Goal: Task Accomplishment & Management: Manage account settings

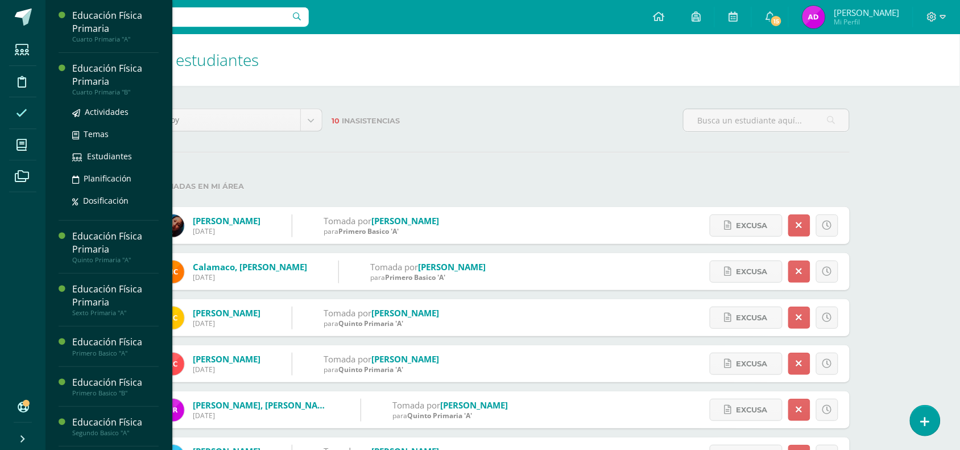
click at [111, 120] on ul "Actividades Temas Estudiantes Planificación Dosificación" at bounding box center [115, 156] width 86 height 102
click at [108, 107] on span "Actividades" at bounding box center [107, 111] width 44 height 11
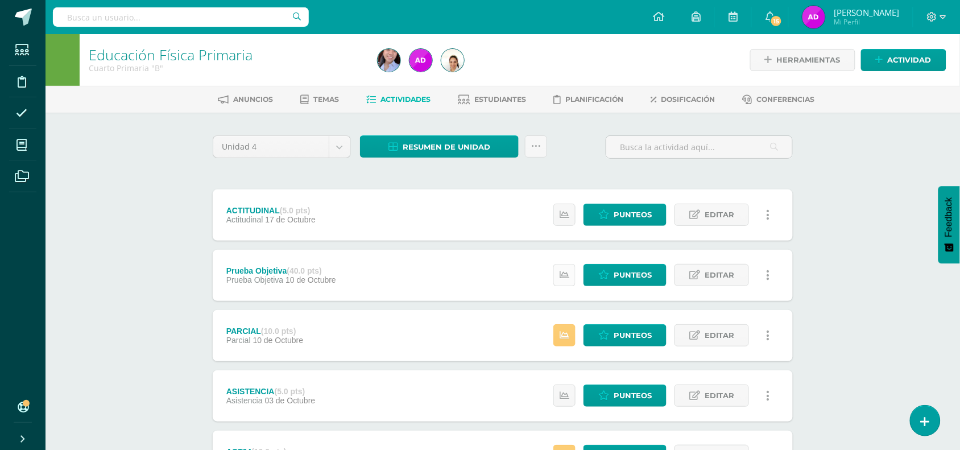
click at [568, 279] on icon at bounding box center [564, 275] width 10 height 10
click at [603, 276] on icon at bounding box center [603, 275] width 11 height 10
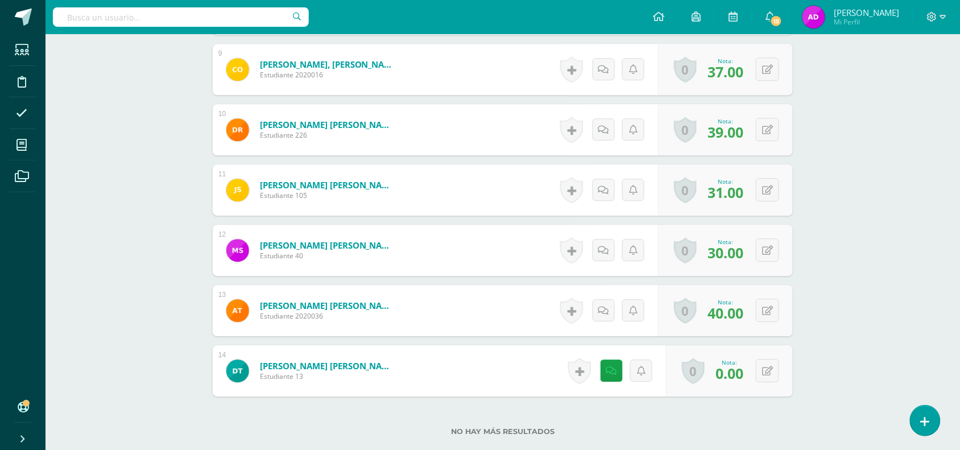
scroll to position [910, 0]
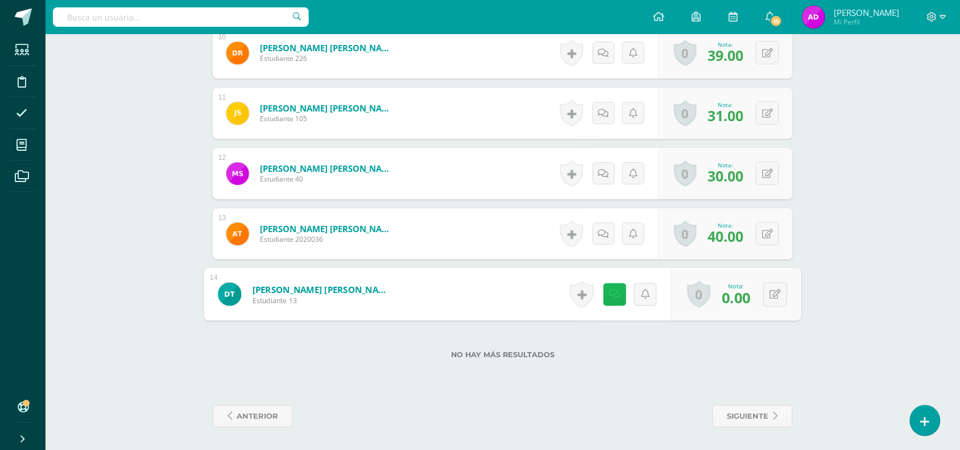
click at [612, 297] on icon at bounding box center [614, 294] width 11 height 10
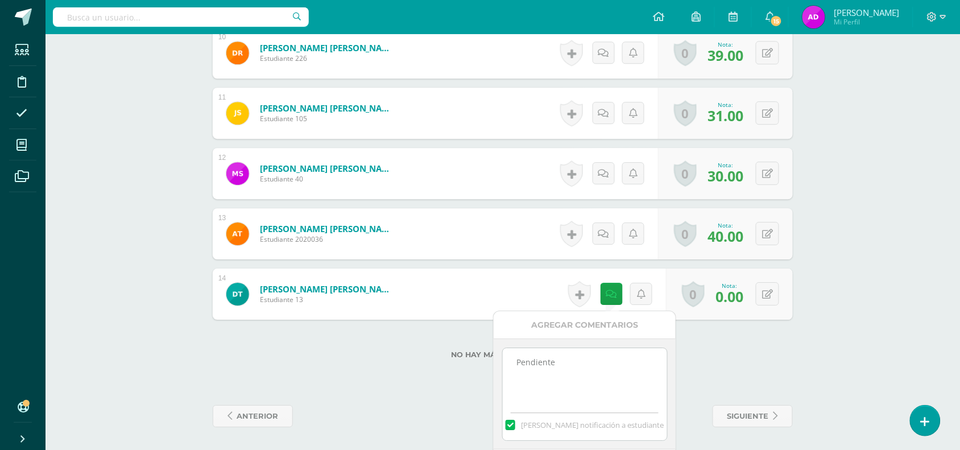
click at [547, 380] on textarea "Pendiente" at bounding box center [585, 376] width 164 height 57
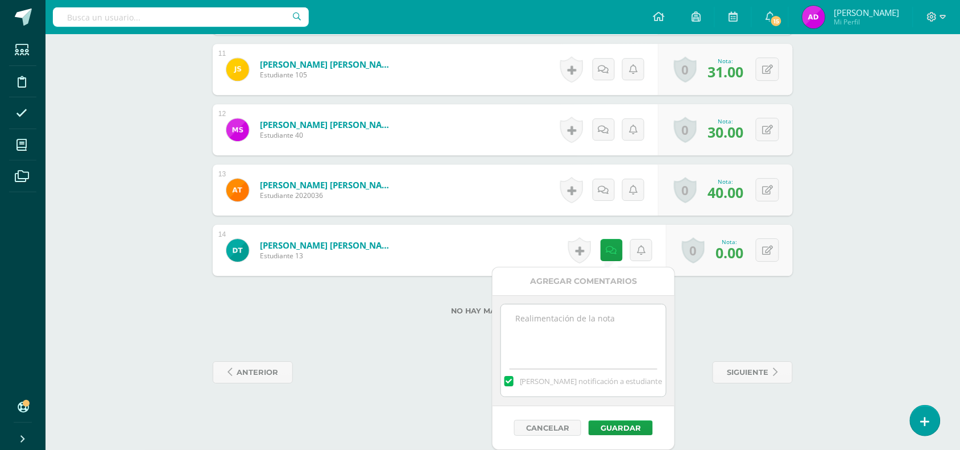
scroll to position [955, 0]
click at [595, 421] on button "Guardar" at bounding box center [619, 427] width 64 height 15
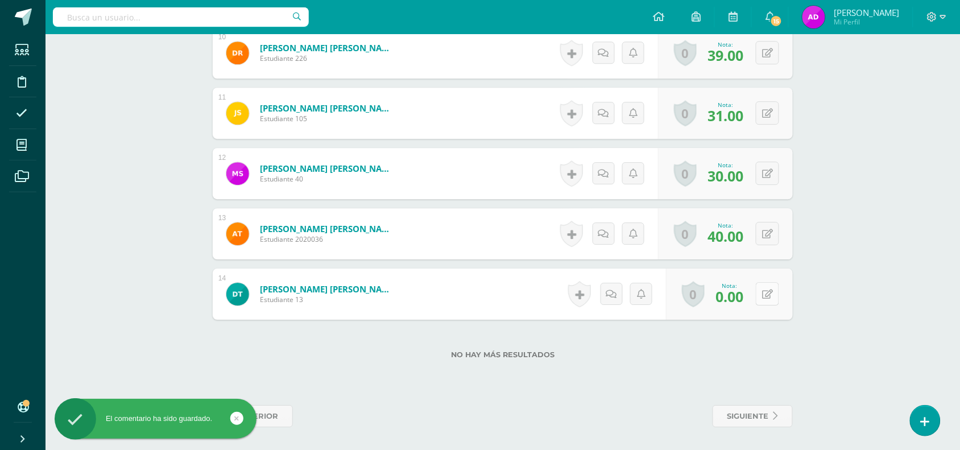
click at [760, 297] on div "0 Logros Logros obtenidos Aún no hay logros agregados Nota: 0.00" at bounding box center [729, 293] width 127 height 51
click at [771, 292] on icon at bounding box center [775, 294] width 11 height 10
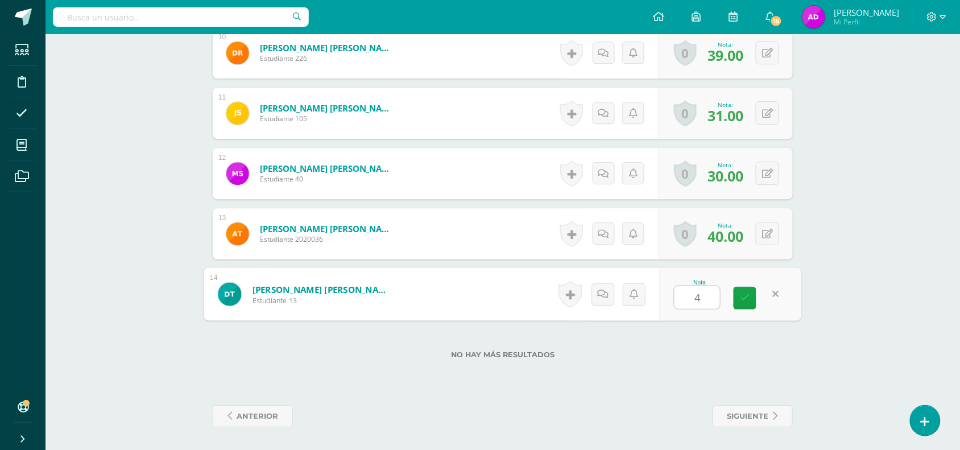
type input "40"
click at [742, 297] on icon at bounding box center [745, 298] width 10 height 10
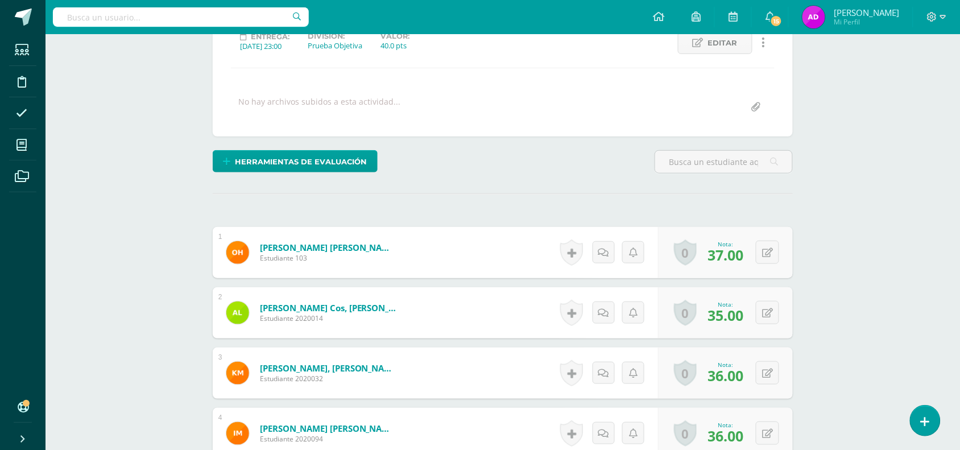
scroll to position [83, 0]
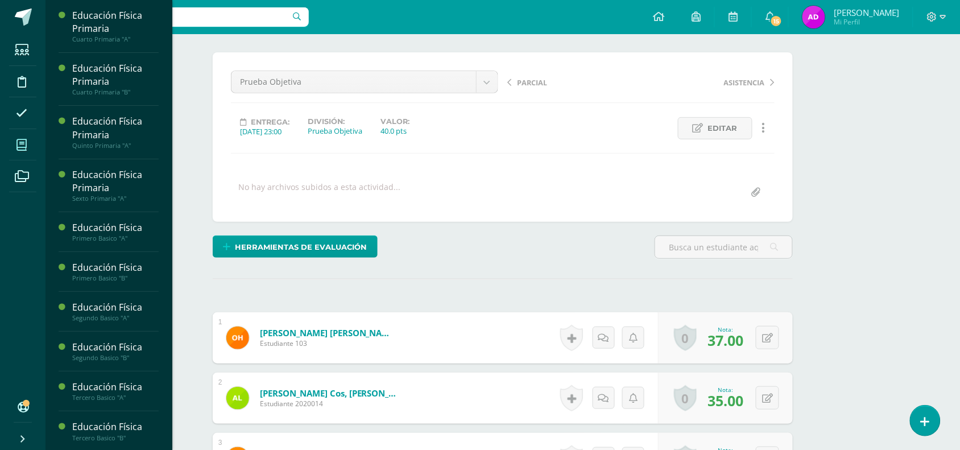
click at [32, 148] on span at bounding box center [22, 145] width 26 height 26
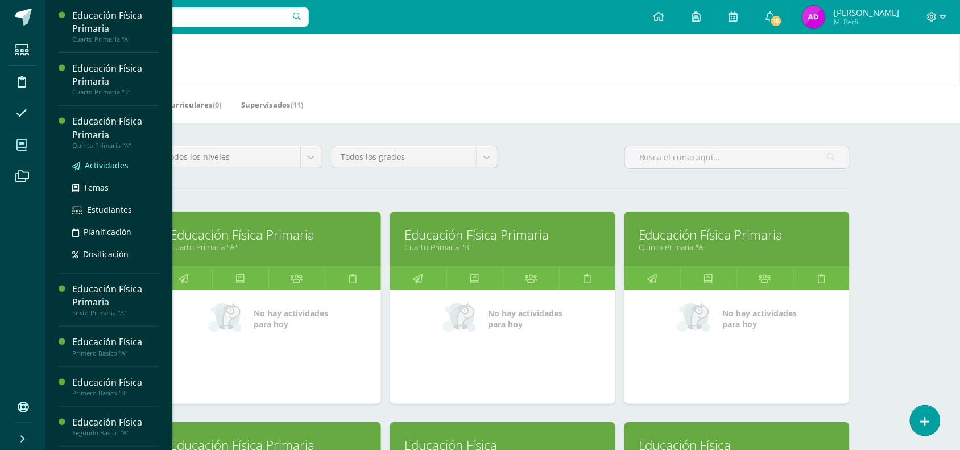
click at [111, 168] on span "Actividades" at bounding box center [107, 165] width 44 height 11
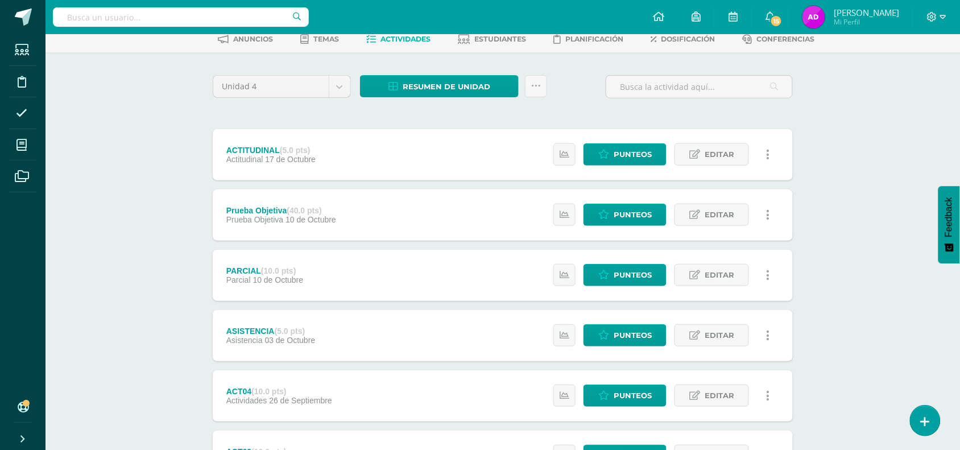
scroll to position [61, 0]
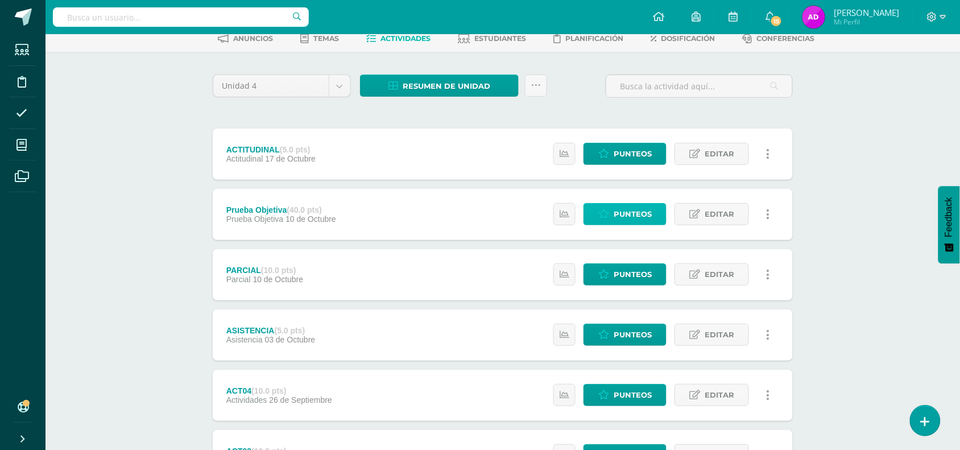
click at [598, 215] on link "Punteos" at bounding box center [624, 214] width 83 height 22
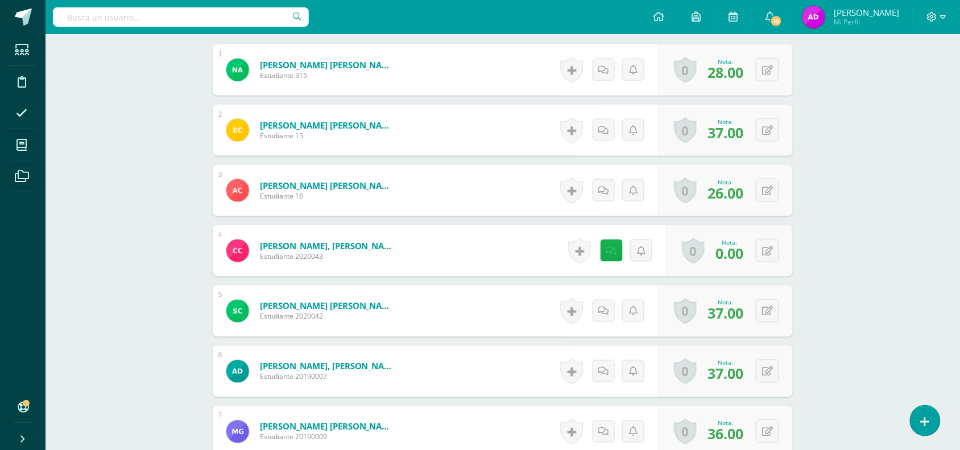
scroll to position [351, 0]
click at [613, 253] on icon at bounding box center [614, 250] width 11 height 10
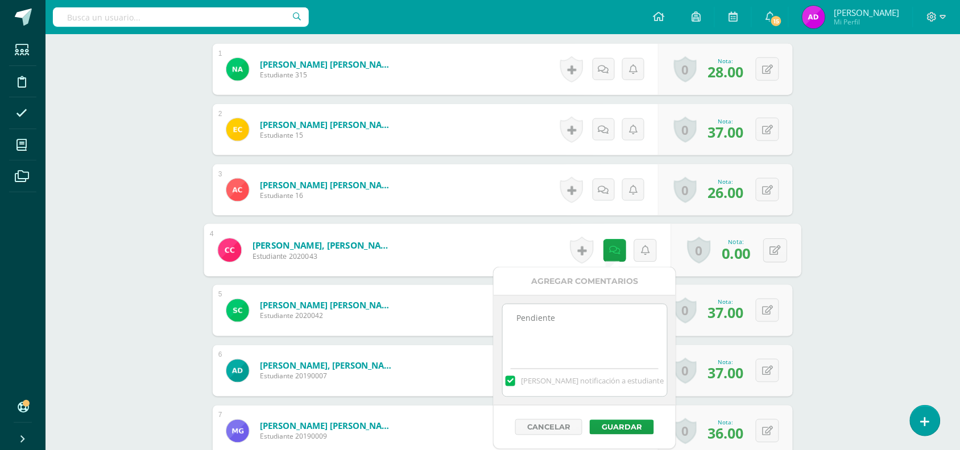
click at [551, 318] on textarea "Pendiente" at bounding box center [585, 332] width 164 height 57
click at [600, 425] on button "Guardar" at bounding box center [622, 427] width 64 height 15
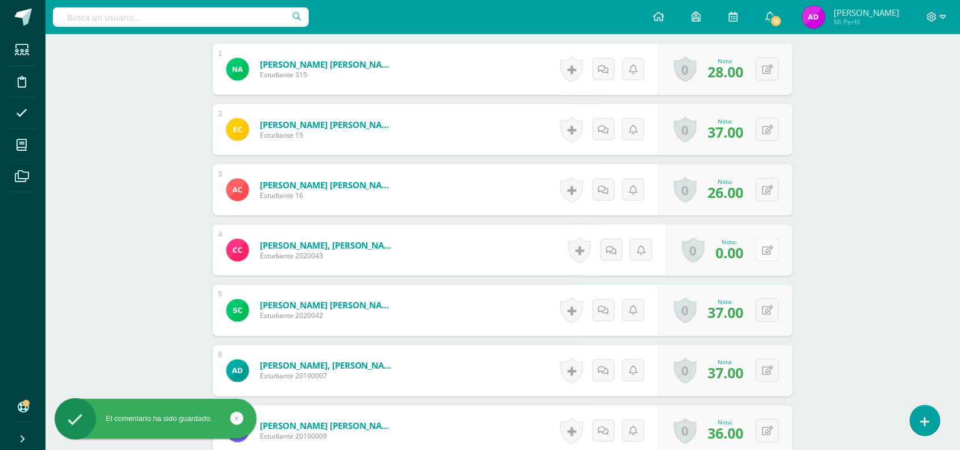
click at [757, 247] on div "0 Logros Logros obtenidos Aún no hay logros agregados Nota: 0.00" at bounding box center [729, 250] width 127 height 51
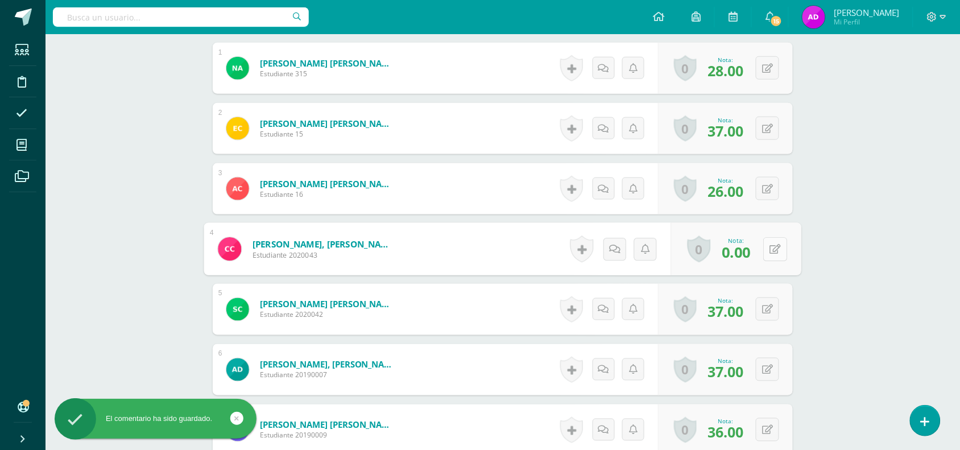
click at [780, 251] on icon at bounding box center [775, 249] width 11 height 10
type input "40"
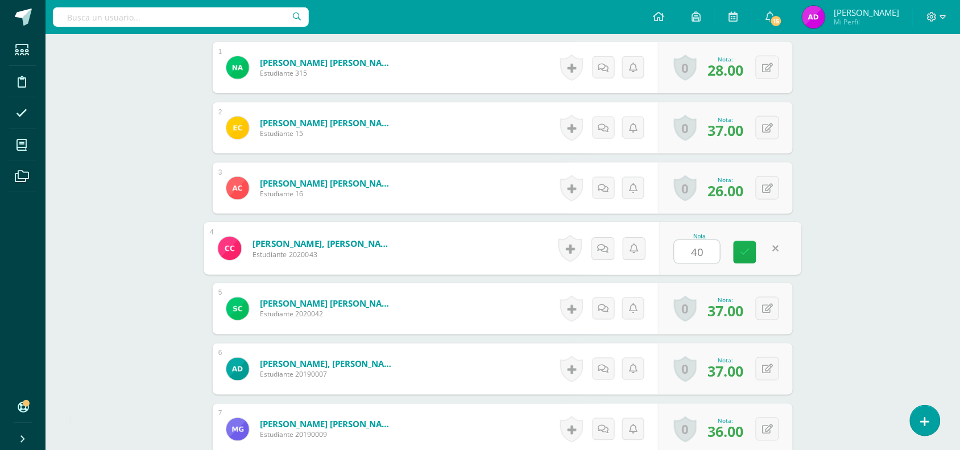
click at [743, 259] on link at bounding box center [744, 252] width 23 height 23
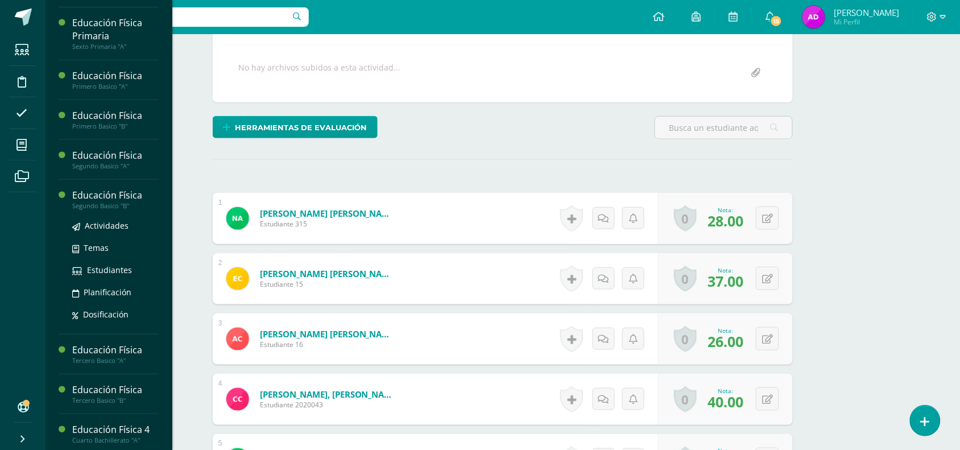
scroll to position [157, 0]
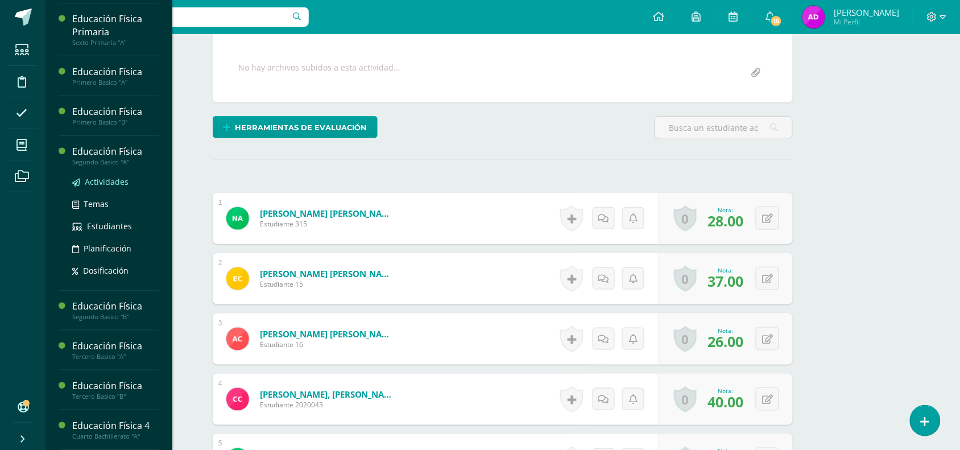
click at [120, 183] on span "Actividades" at bounding box center [107, 181] width 44 height 11
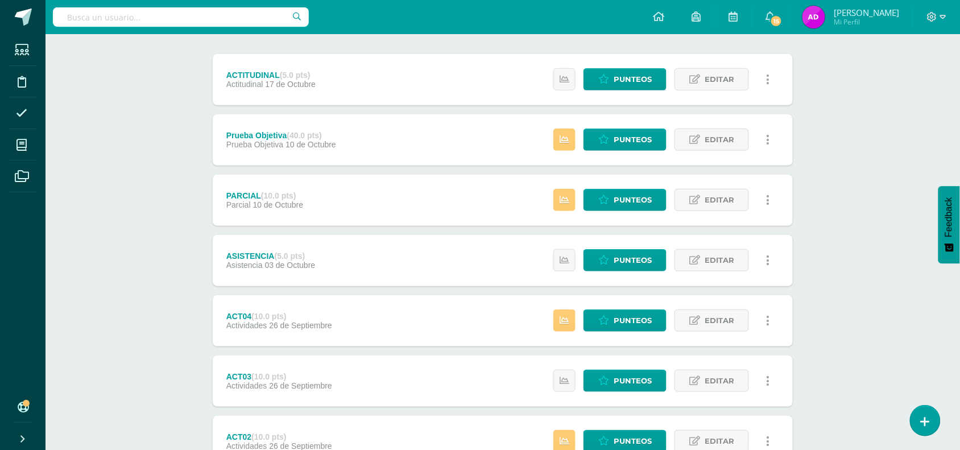
scroll to position [137, 0]
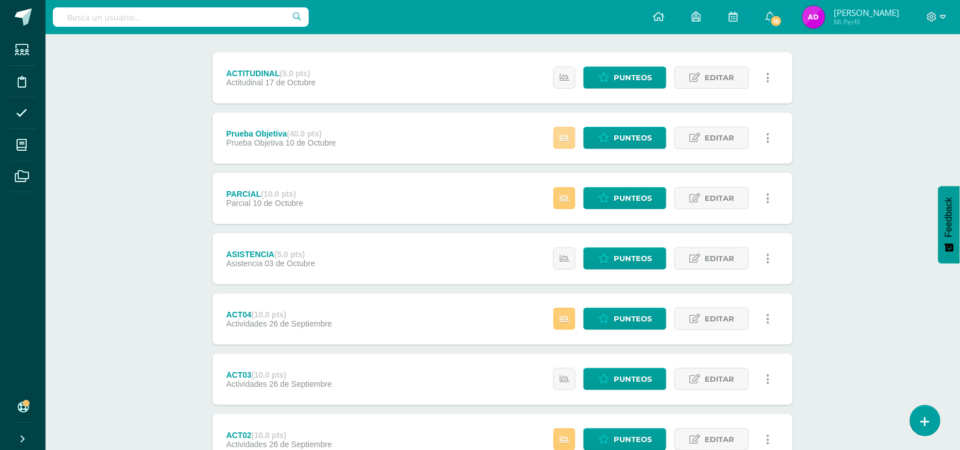
click at [561, 134] on icon at bounding box center [564, 138] width 10 height 10
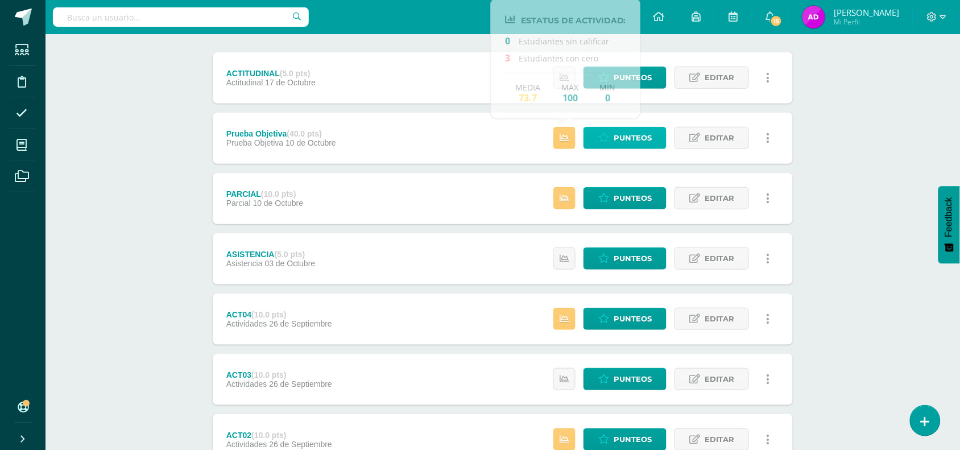
click at [609, 136] on icon at bounding box center [603, 138] width 11 height 10
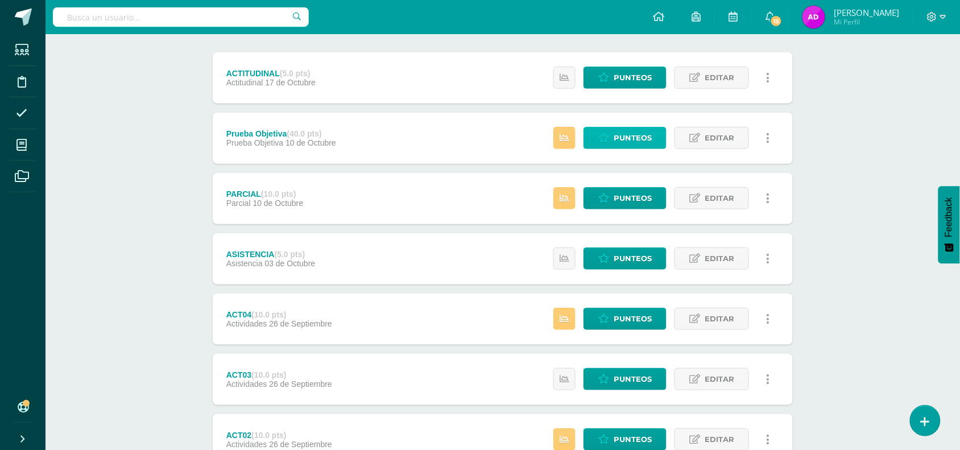
scroll to position [0, 0]
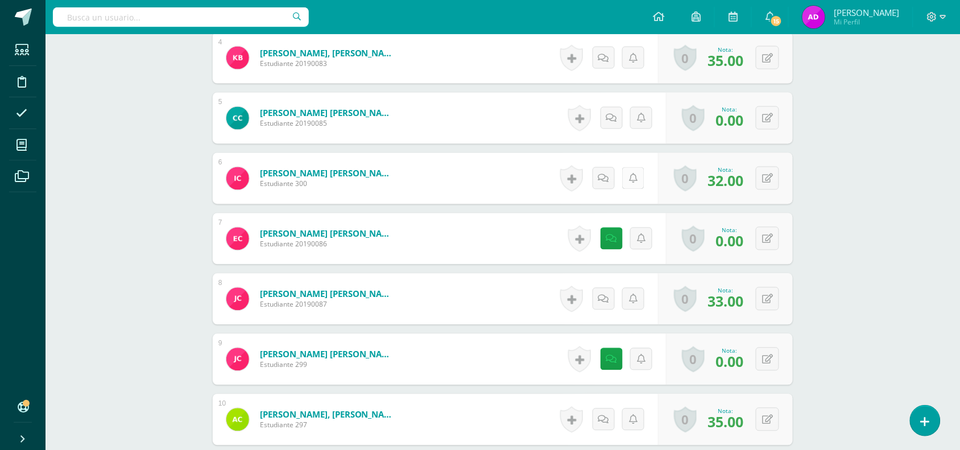
scroll to position [544, 0]
click at [614, 242] on icon at bounding box center [611, 239] width 11 height 10
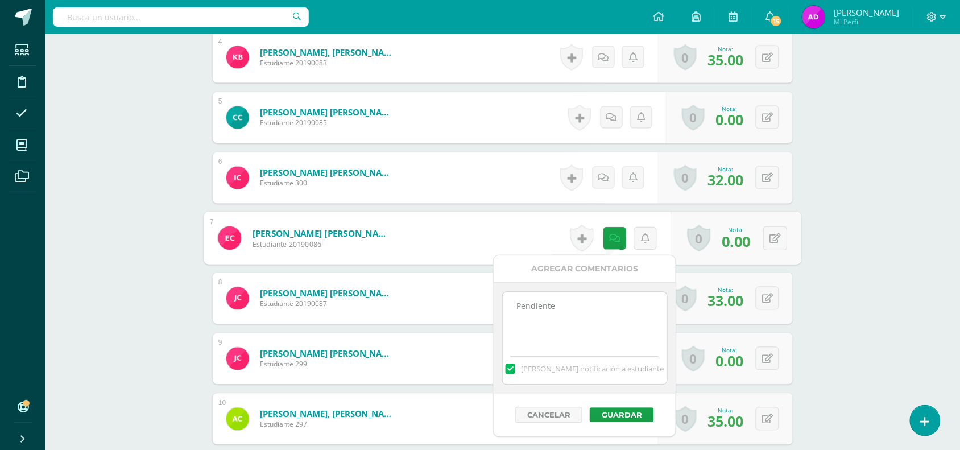
click at [563, 329] on textarea "Pendiente" at bounding box center [585, 320] width 164 height 57
click at [606, 418] on button "Guardar" at bounding box center [622, 415] width 64 height 15
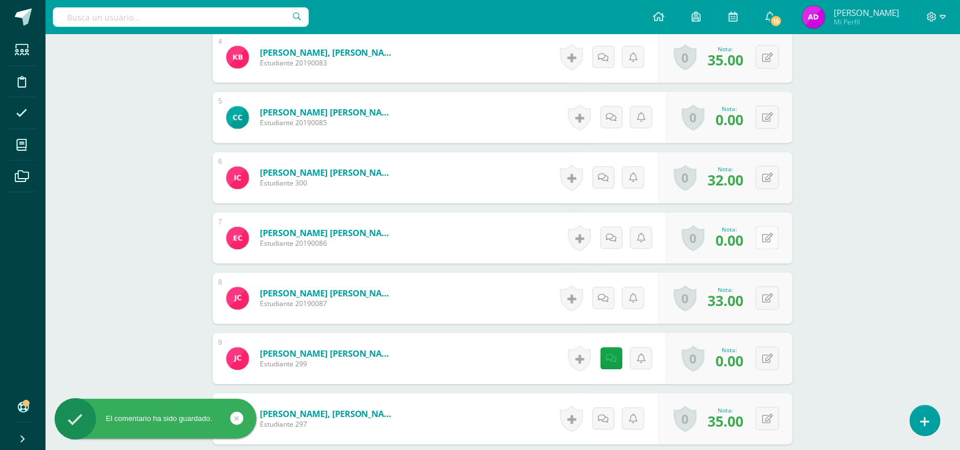
scroll to position [545, 0]
click at [773, 246] on button at bounding box center [775, 238] width 24 height 24
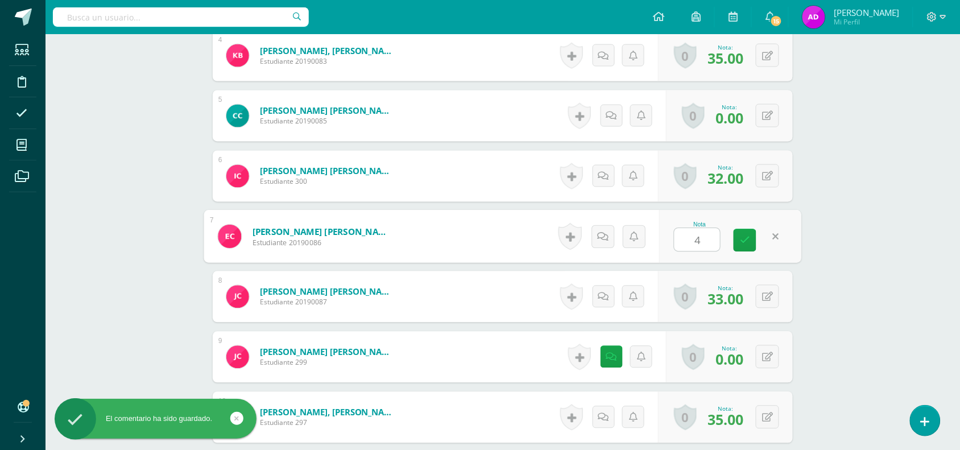
type input "40"
click at [749, 236] on link at bounding box center [744, 240] width 23 height 23
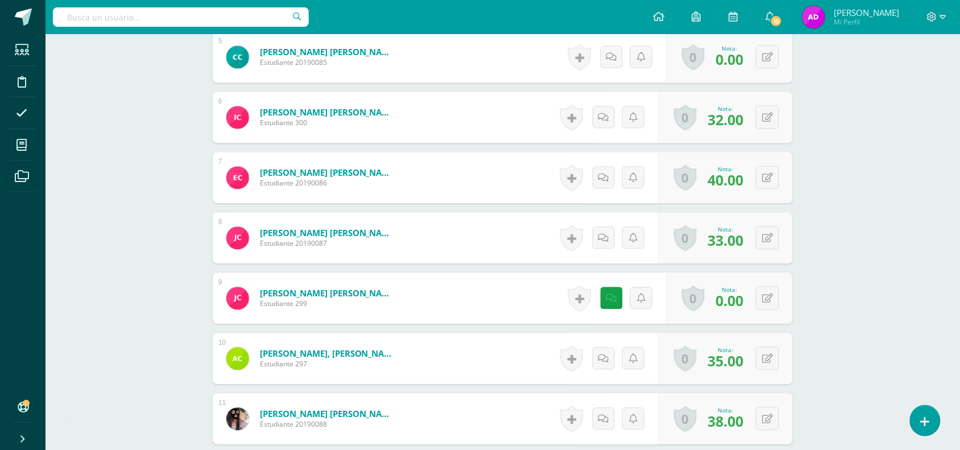
scroll to position [666, 0]
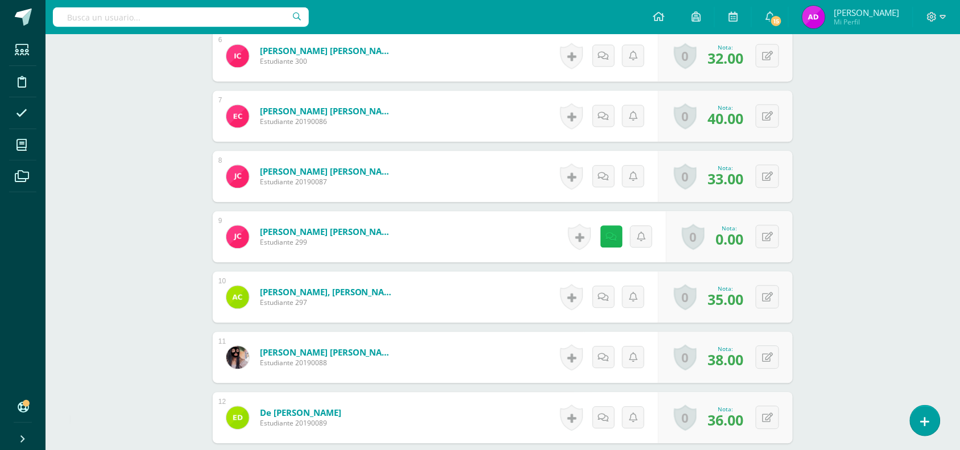
click at [604, 228] on link at bounding box center [611, 236] width 22 height 22
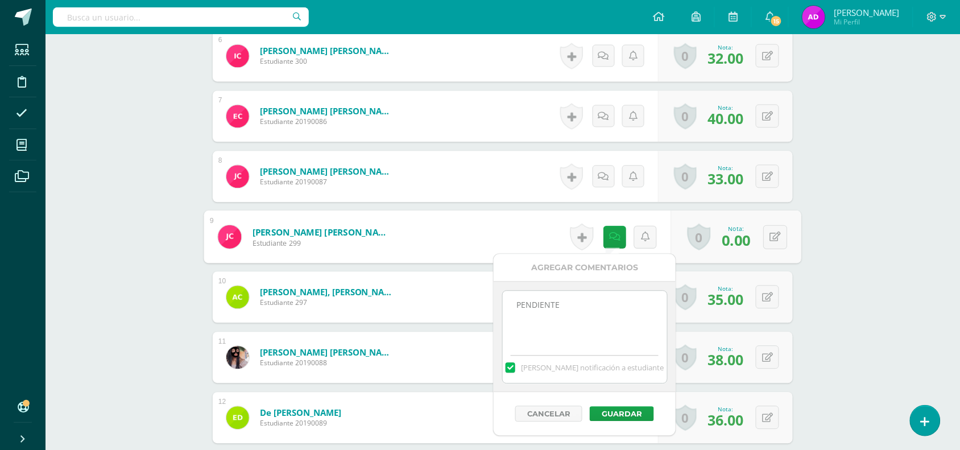
click at [586, 308] on textarea "PENDIENTE" at bounding box center [585, 318] width 164 height 57
click at [607, 411] on button "Guardar" at bounding box center [622, 413] width 64 height 15
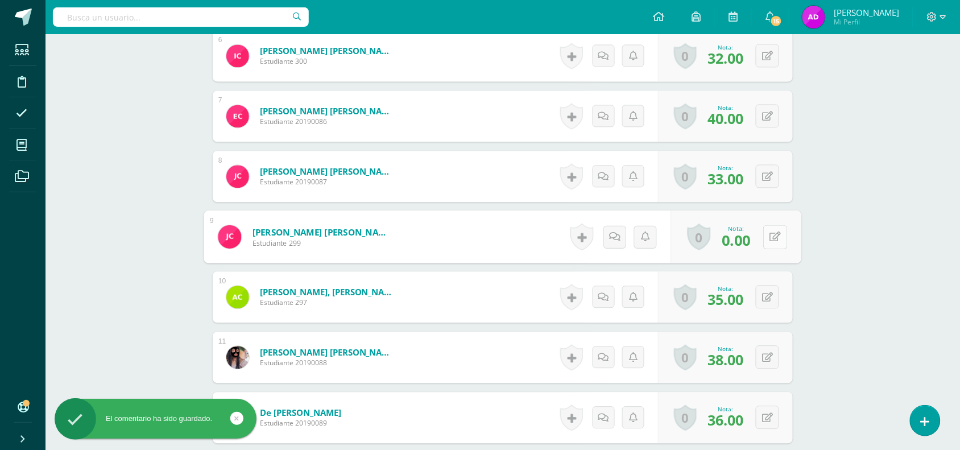
click at [770, 226] on button at bounding box center [775, 237] width 24 height 24
type input "40"
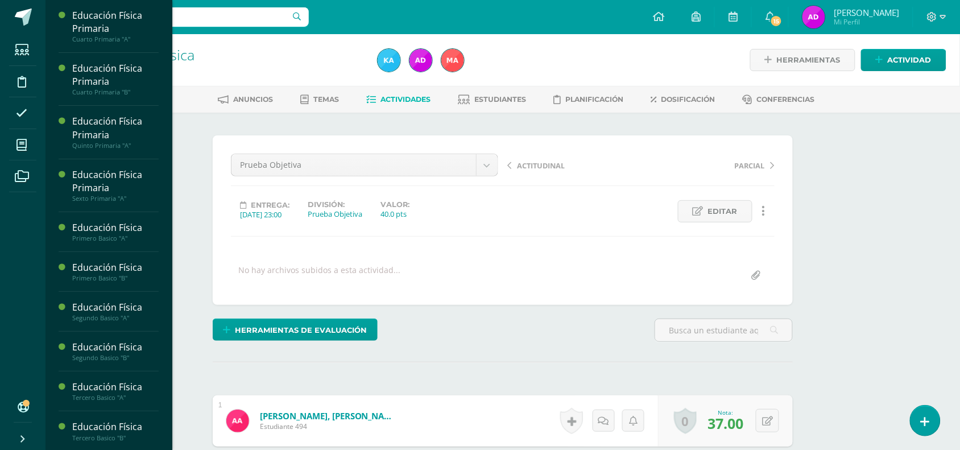
scroll to position [43, 0]
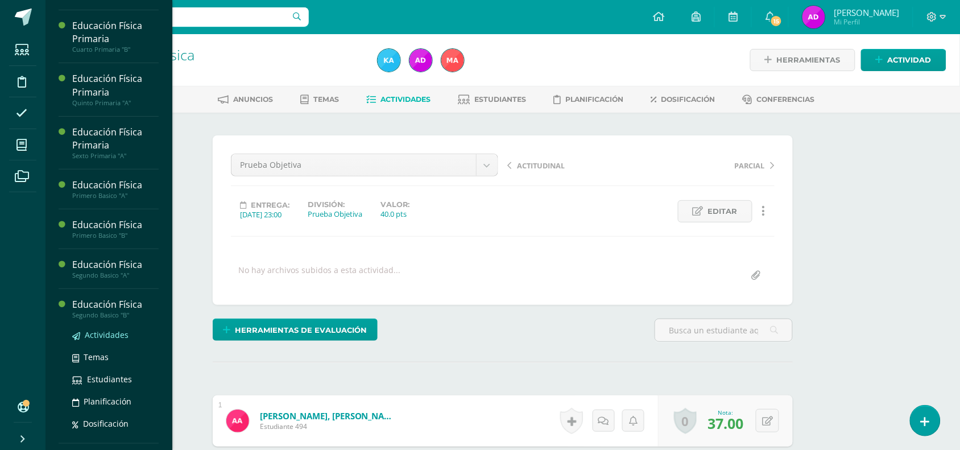
click at [109, 333] on span "Actividades" at bounding box center [107, 334] width 44 height 11
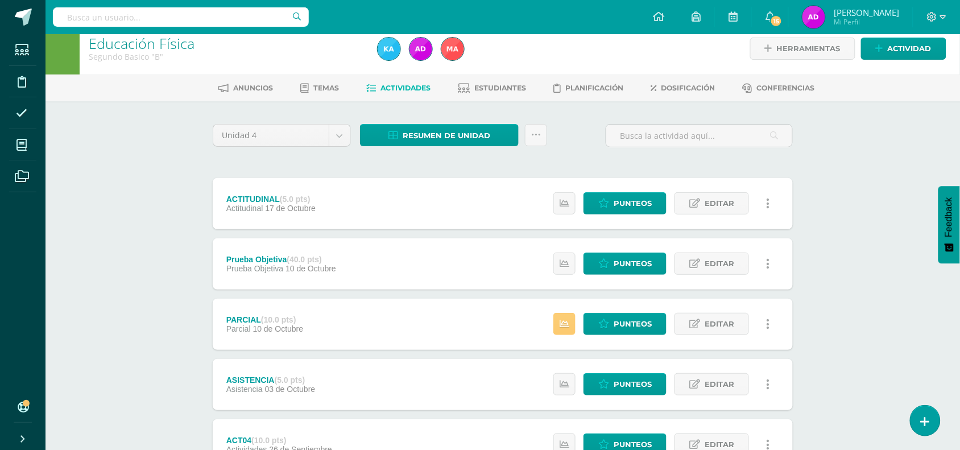
scroll to position [105, 0]
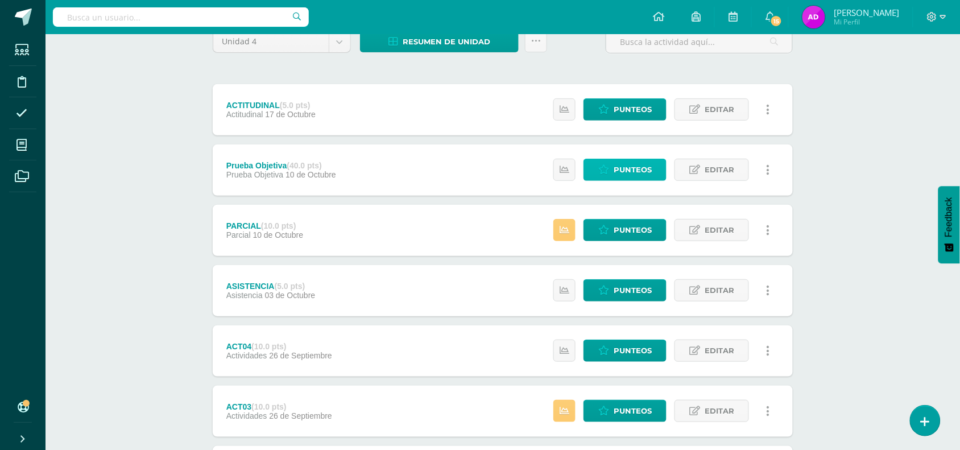
click at [596, 171] on link "Punteos" at bounding box center [624, 170] width 83 height 22
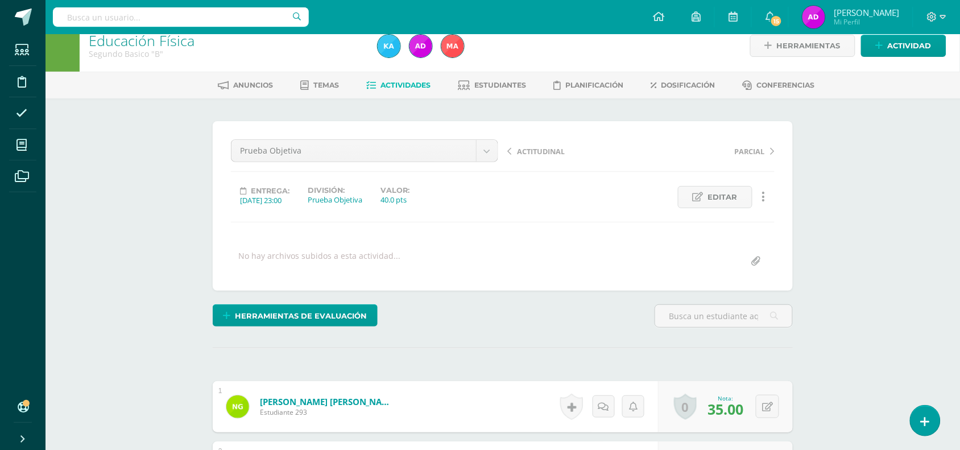
scroll to position [43, 0]
